Goal: Task Accomplishment & Management: Manage account settings

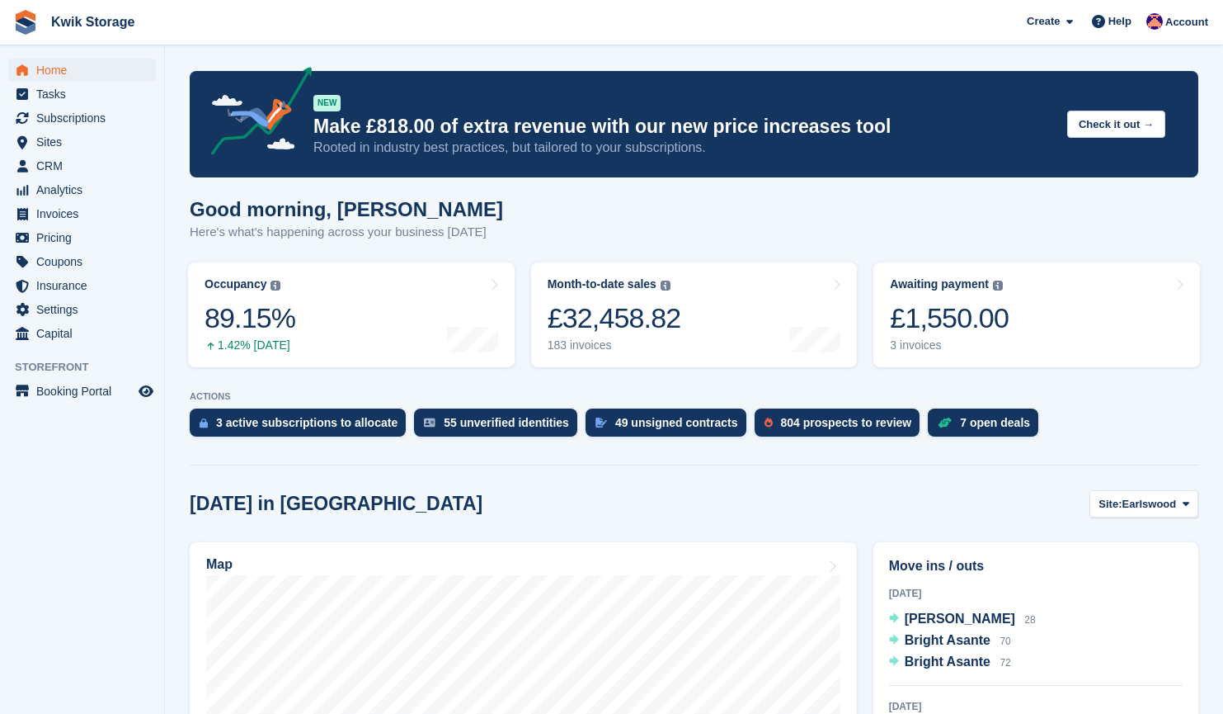
scroll to position [272, 0]
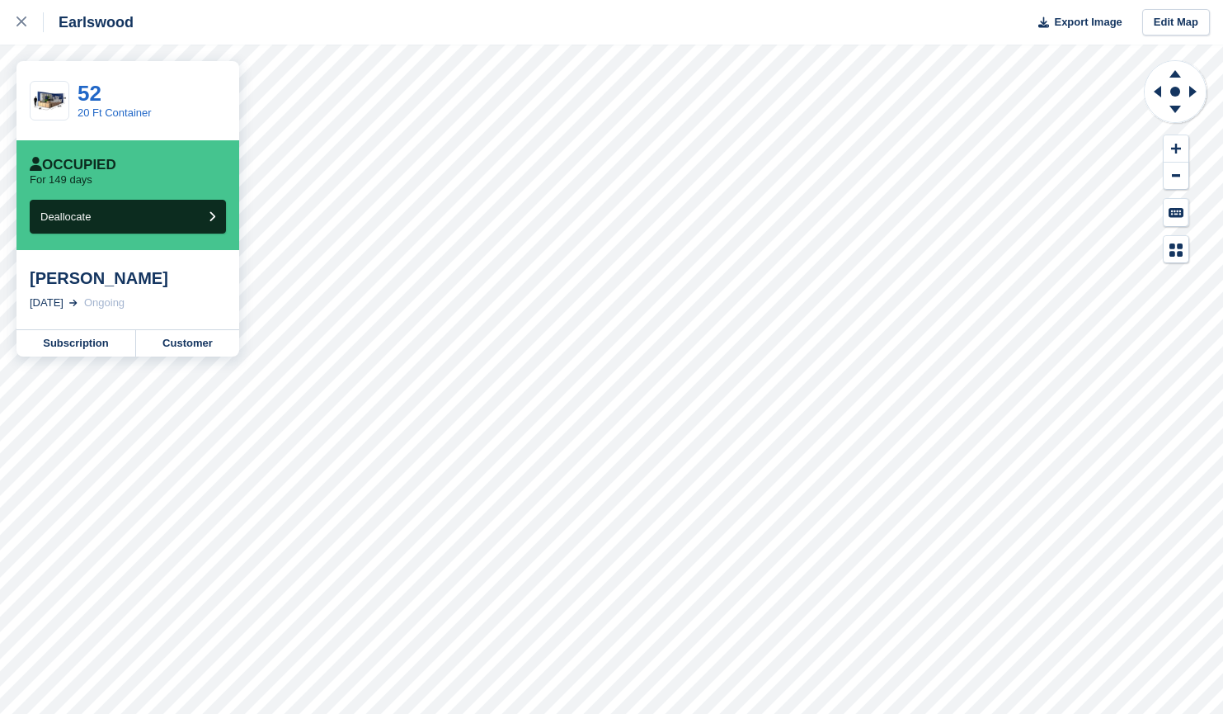
click at [30, 21] on div at bounding box center [29, 22] width 27 height 20
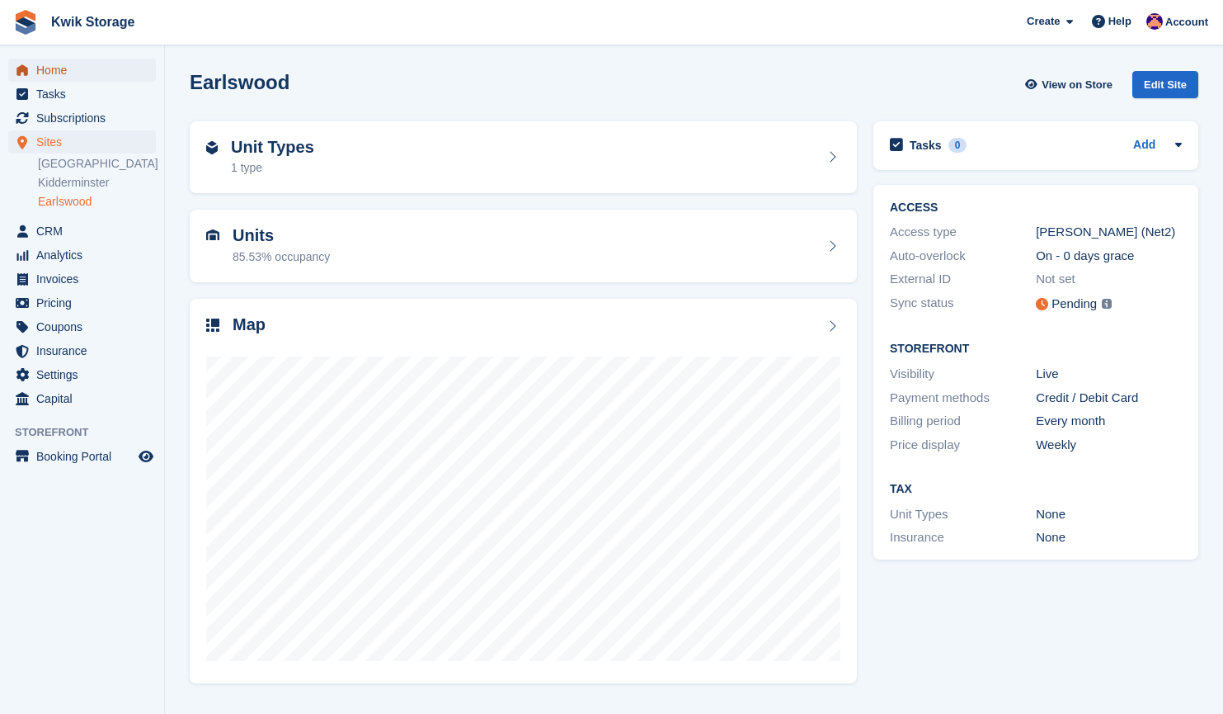
click at [70, 68] on span "Home" at bounding box center [85, 70] width 99 height 23
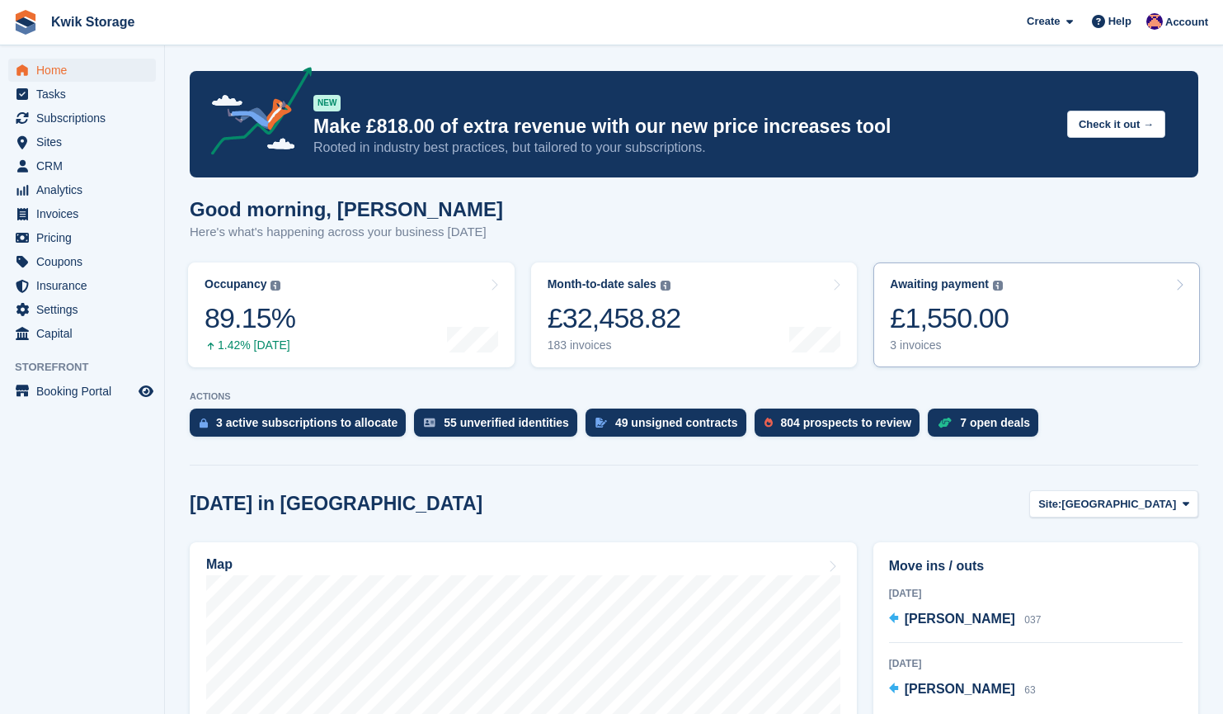
click at [1008, 322] on link "Awaiting payment The total outstanding balance on all open invoices. £1,550.00 …" at bounding box center [1037, 314] width 327 height 105
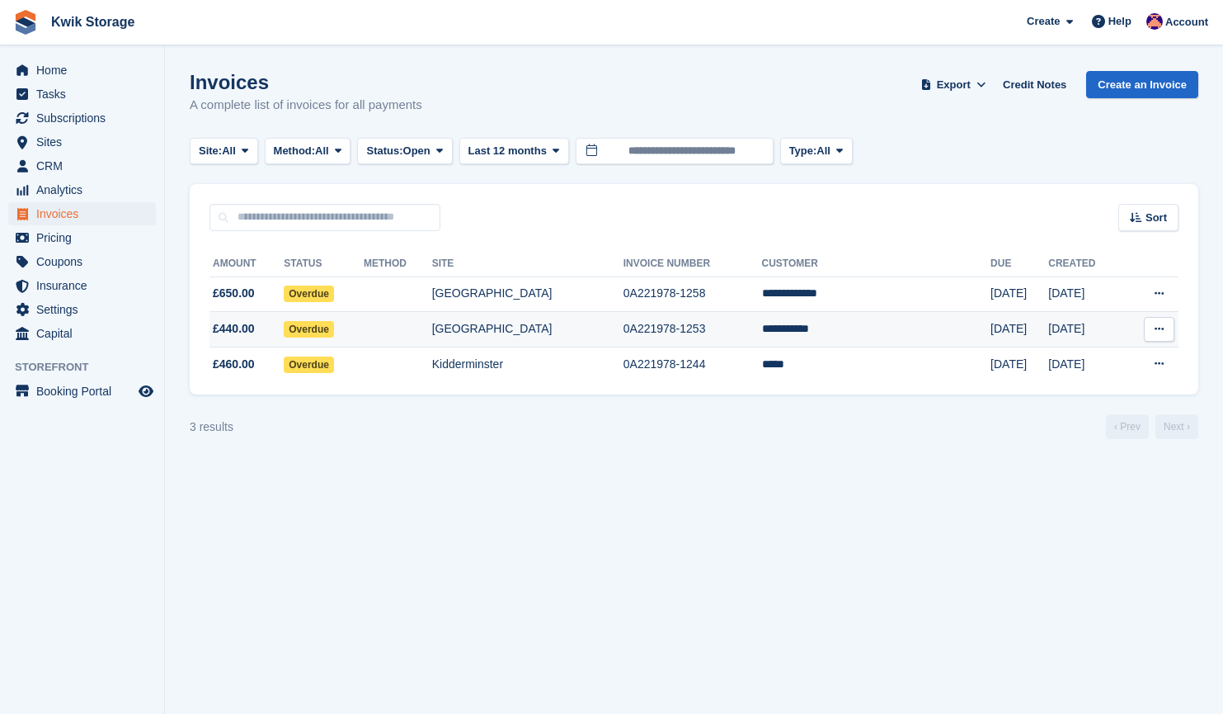
click at [558, 323] on td "[GEOGRAPHIC_DATA]" at bounding box center [527, 329] width 191 height 35
click at [426, 330] on td at bounding box center [398, 329] width 68 height 35
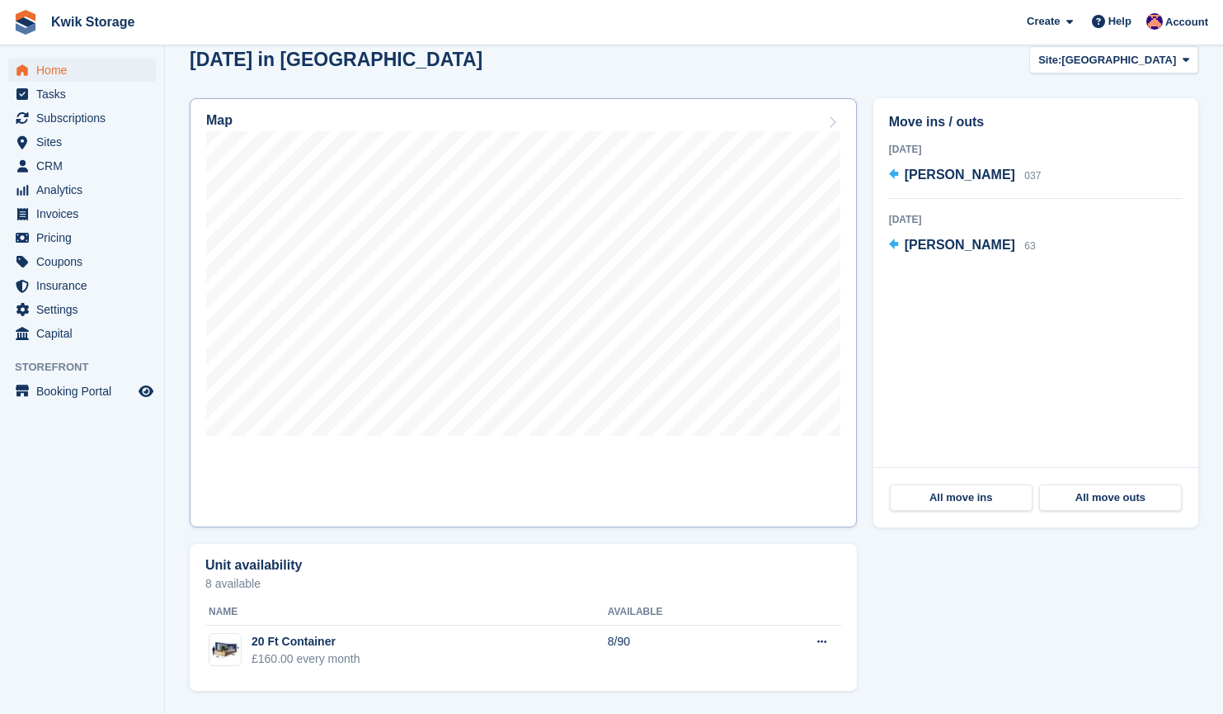
scroll to position [445, 0]
click at [91, 167] on span "CRM" at bounding box center [85, 165] width 99 height 23
